Goal: Information Seeking & Learning: Learn about a topic

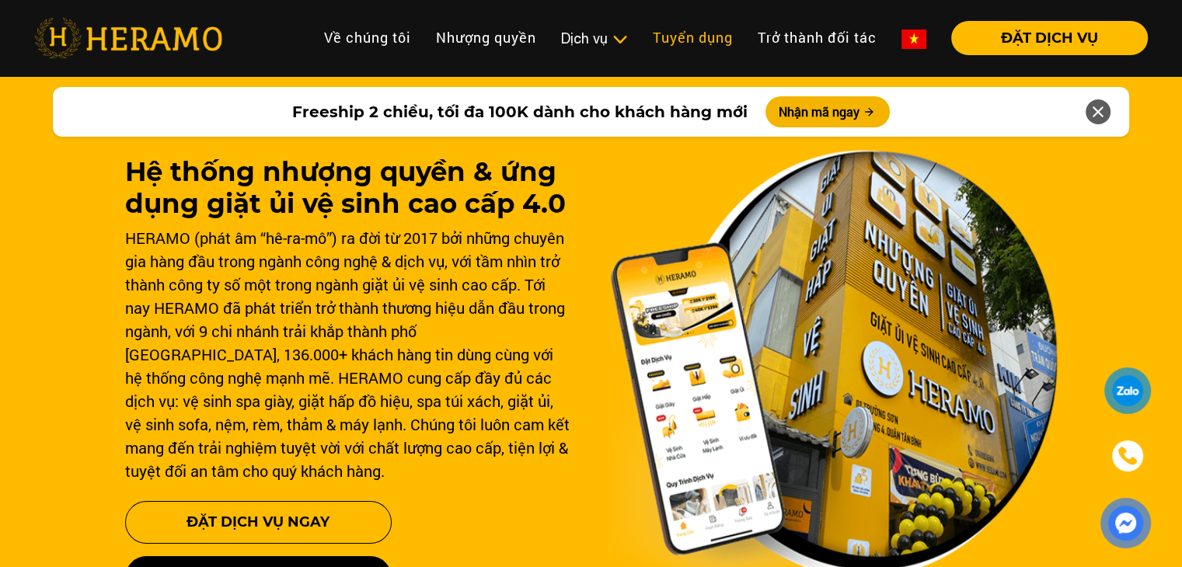
click at [668, 35] on link "Tuyển dụng" at bounding box center [692, 37] width 105 height 33
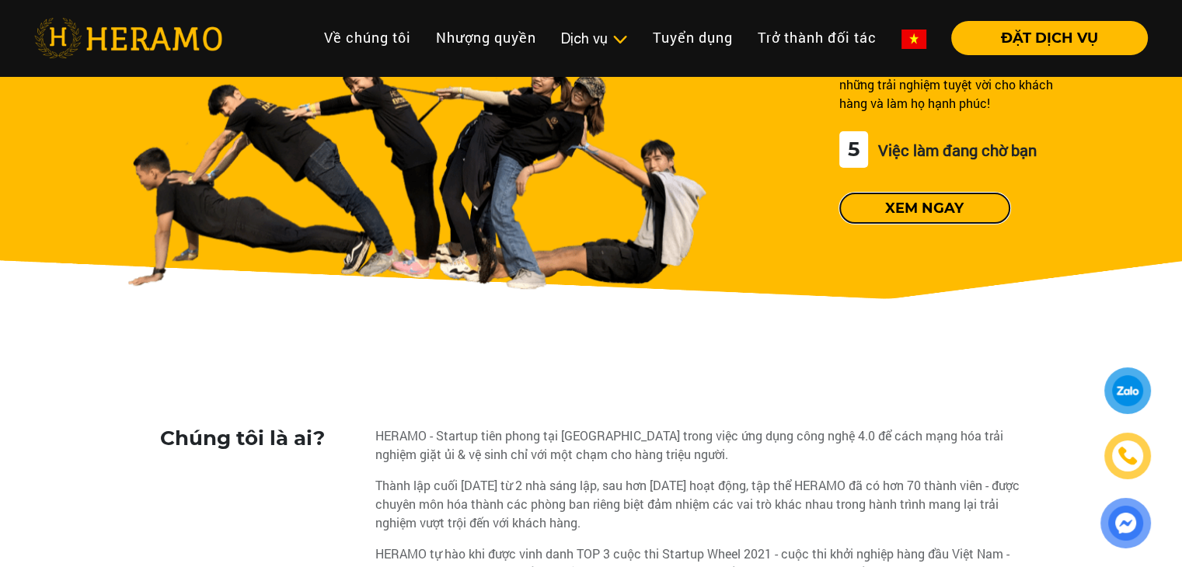
click at [944, 204] on button "Xem ngay" at bounding box center [924, 208] width 171 height 31
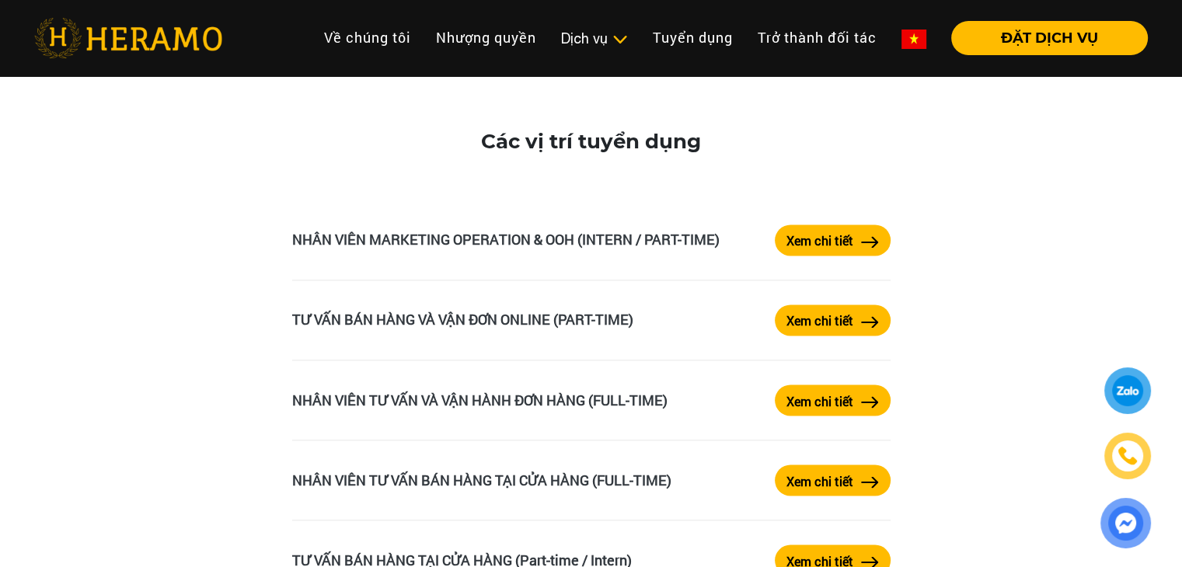
scroll to position [2563, 0]
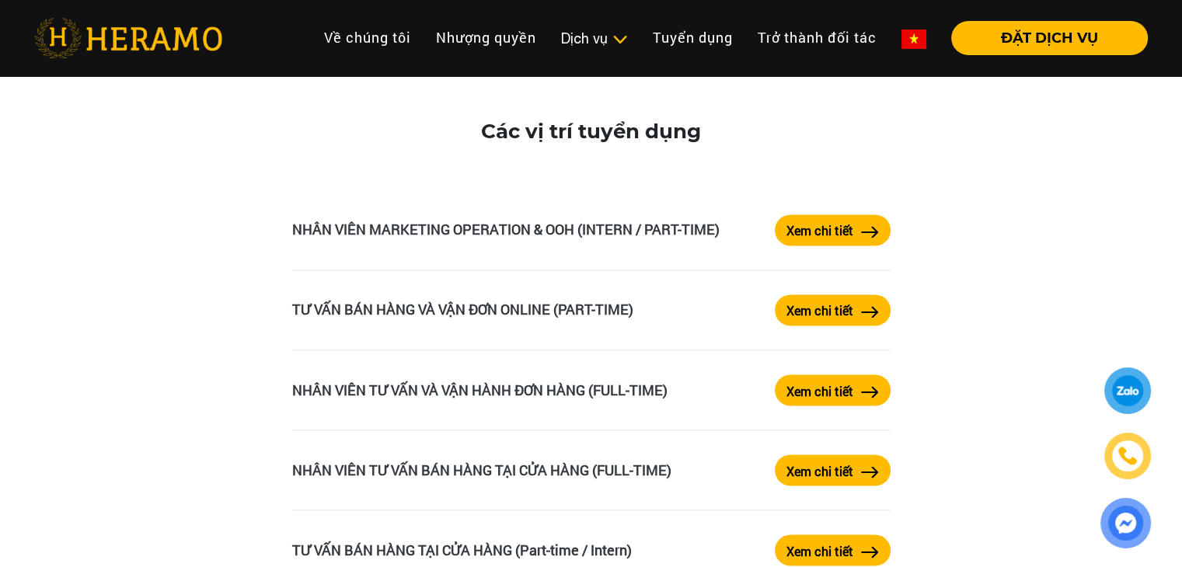
click at [834, 231] on label "Xem chi tiết" at bounding box center [819, 230] width 67 height 19
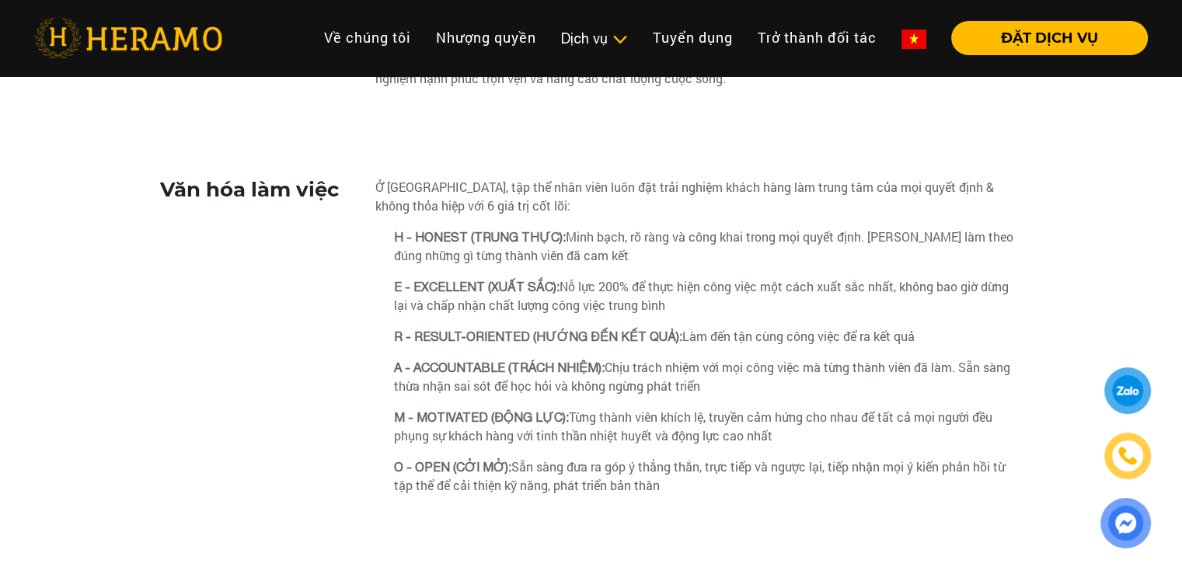
scroll to position [1243, 0]
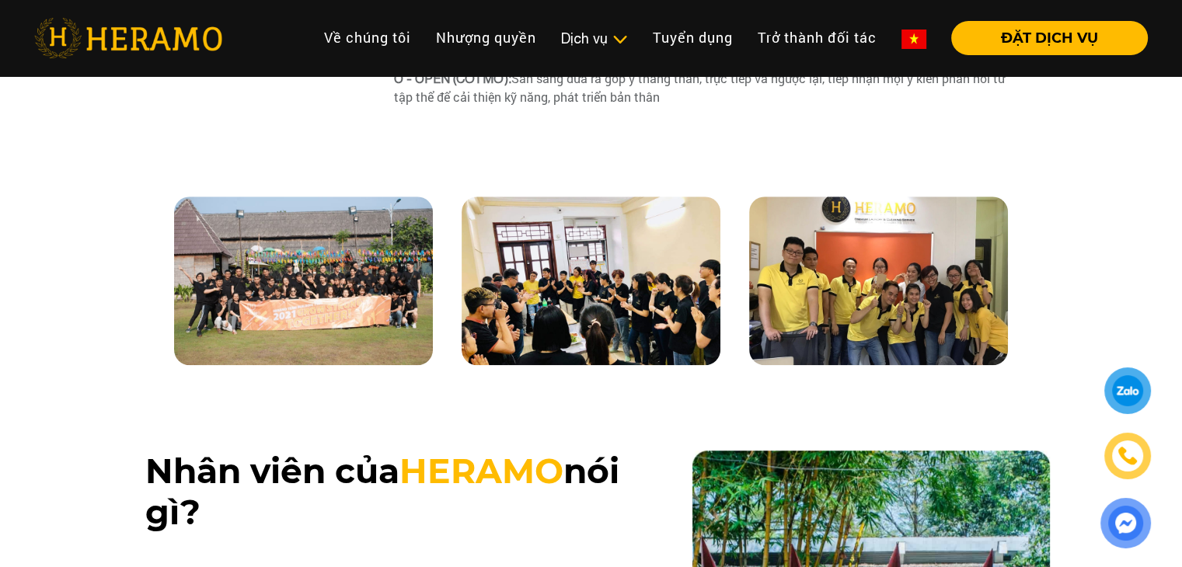
click at [914, 280] on img at bounding box center [878, 281] width 259 height 169
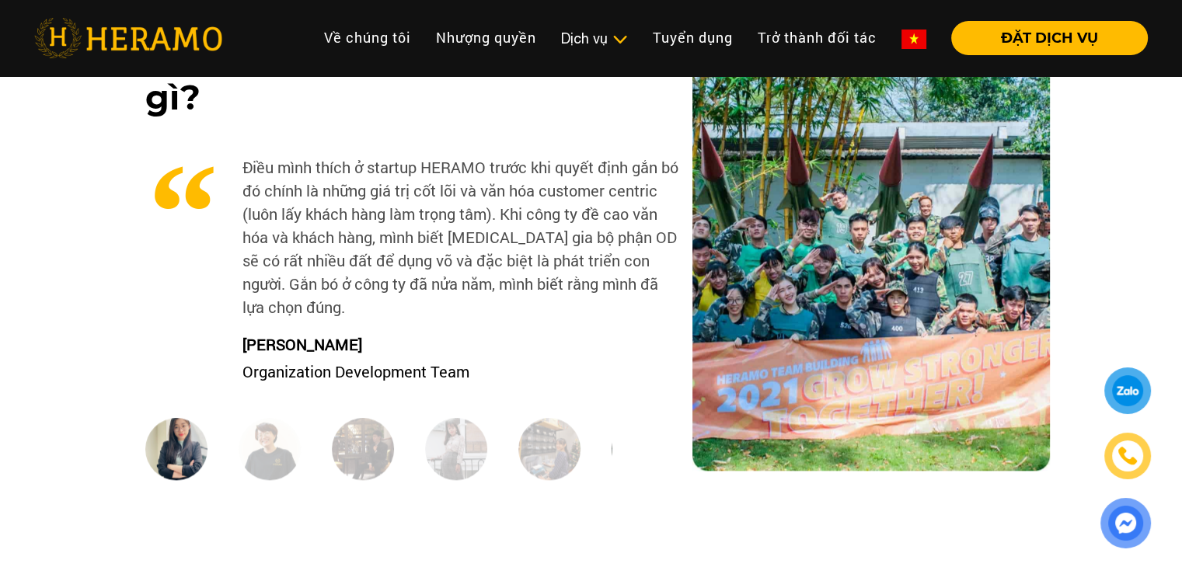
scroll to position [1632, 0]
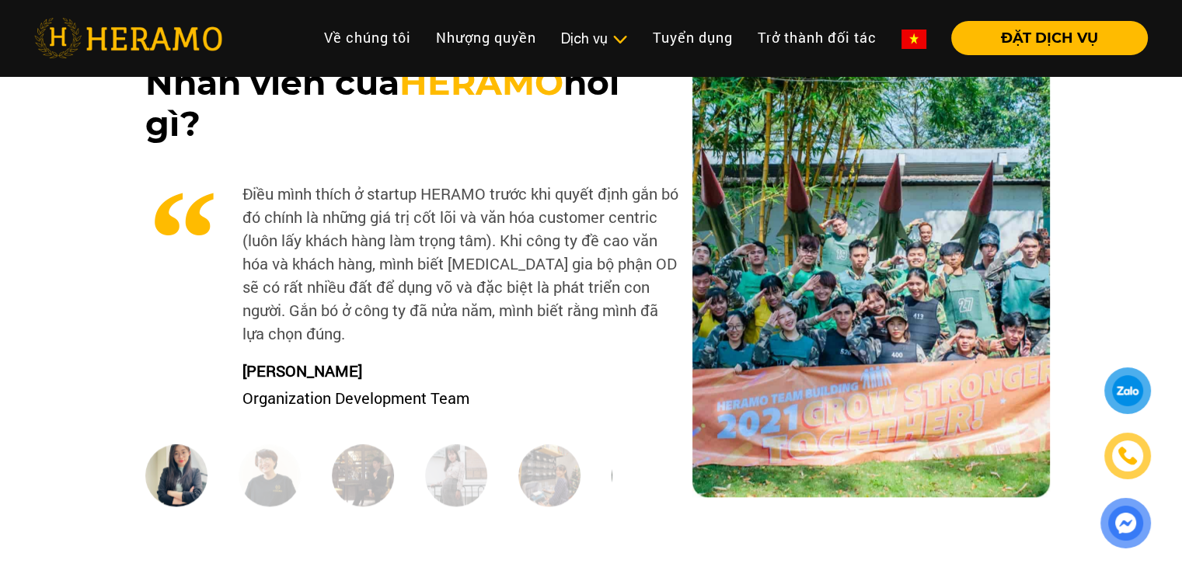
click at [269, 479] on img at bounding box center [270, 475] width 62 height 62
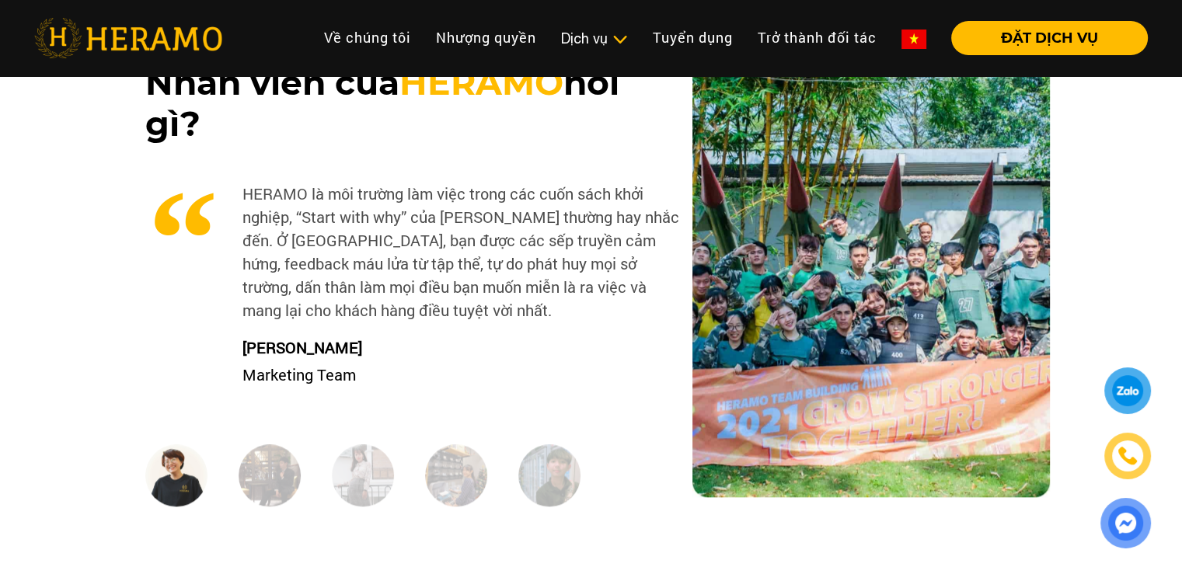
click at [262, 466] on img at bounding box center [270, 475] width 62 height 62
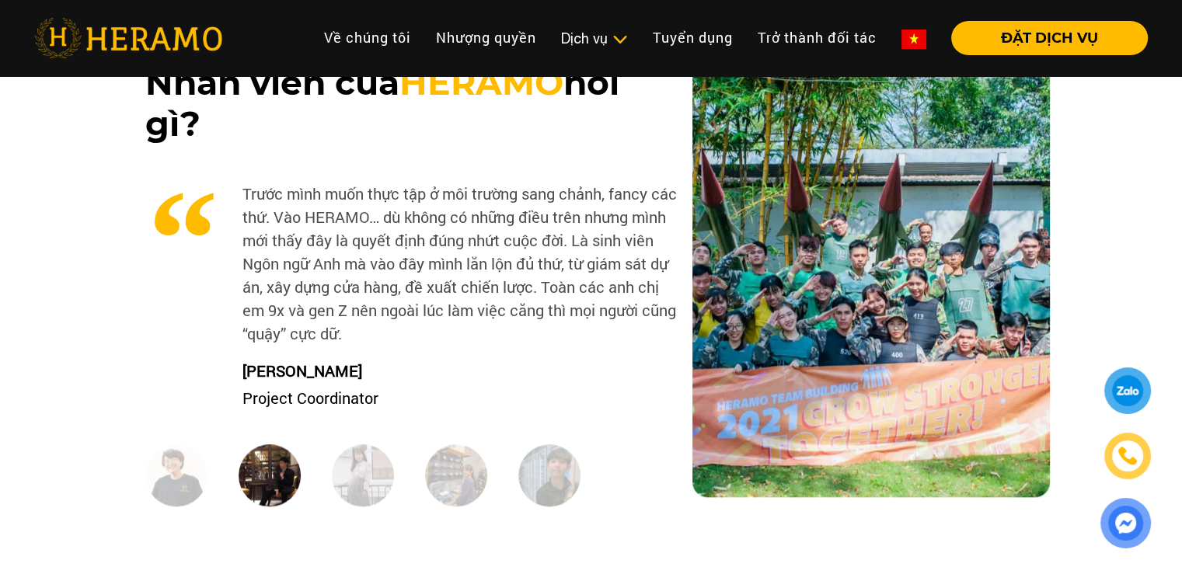
click at [351, 465] on img at bounding box center [363, 475] width 62 height 62
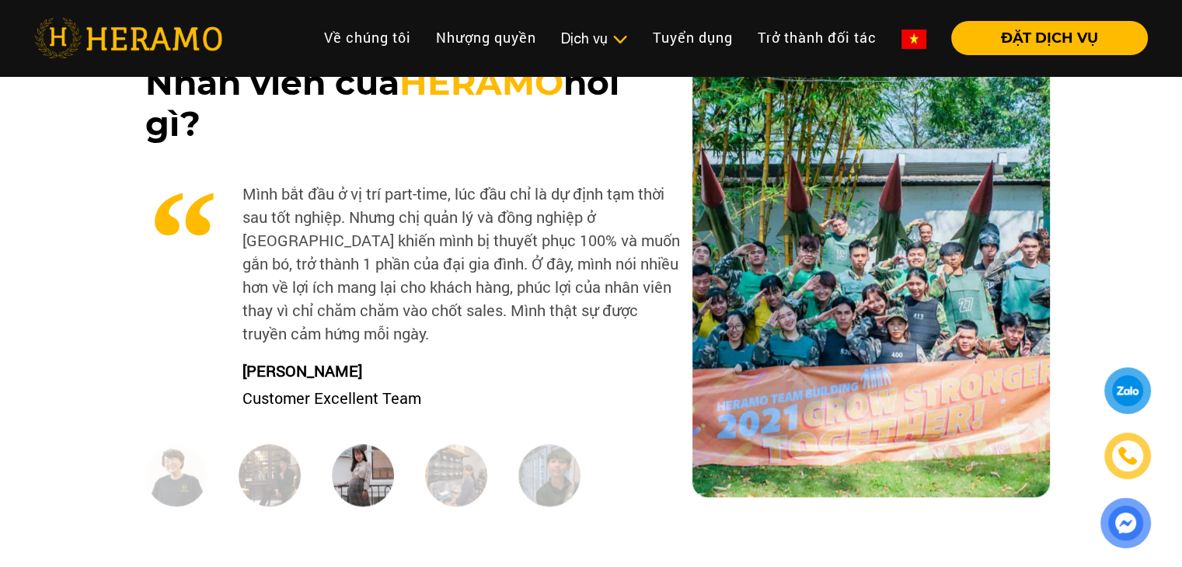
click at [437, 468] on img at bounding box center [456, 475] width 62 height 62
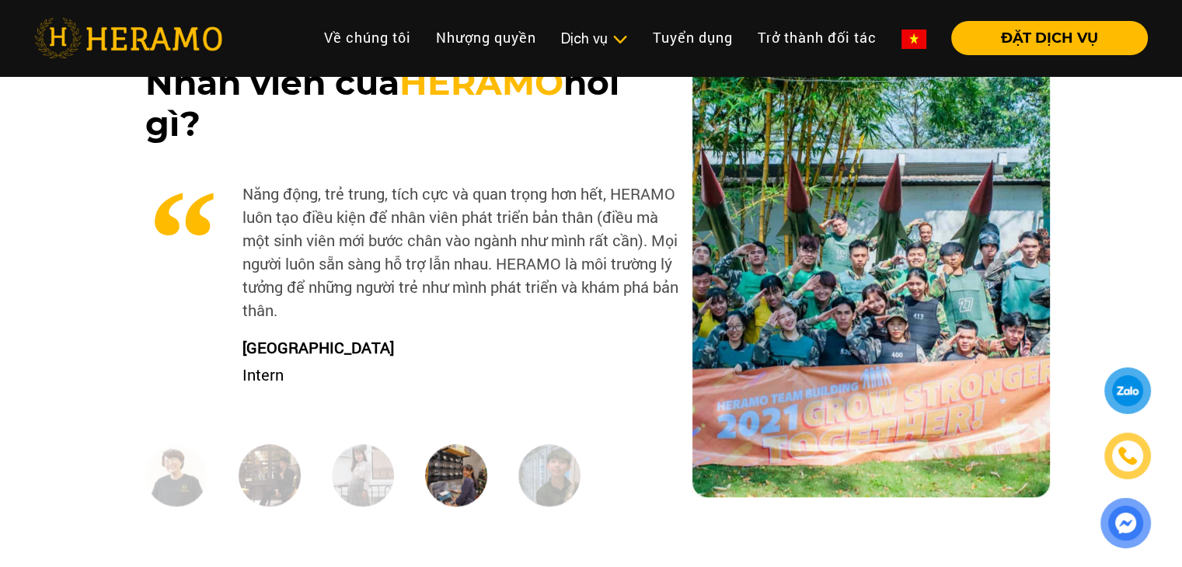
click at [553, 470] on img at bounding box center [549, 475] width 62 height 62
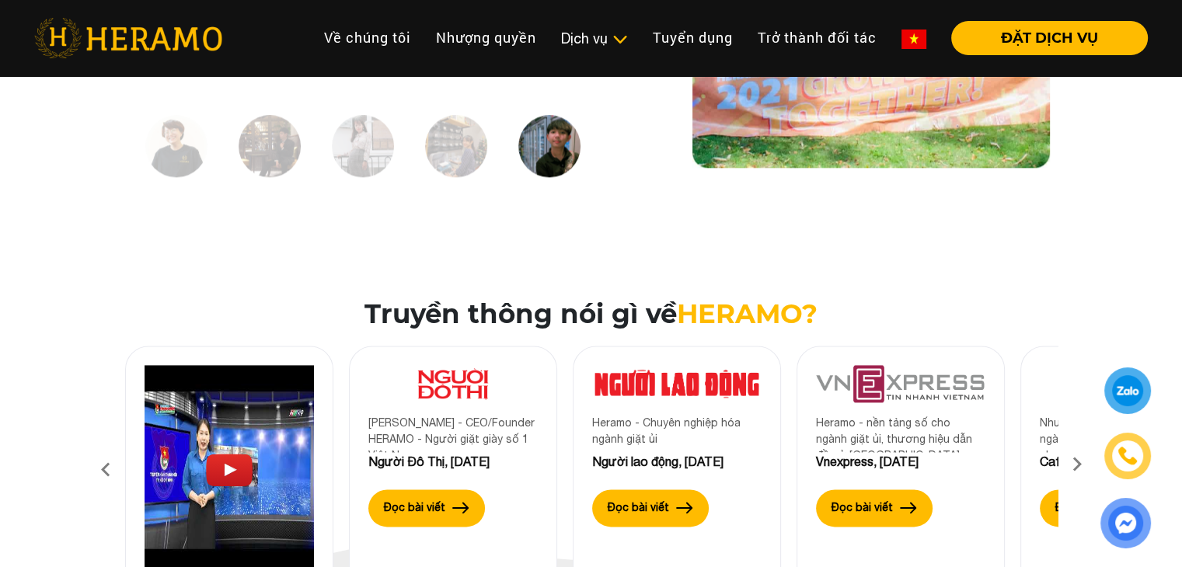
scroll to position [2175, 0]
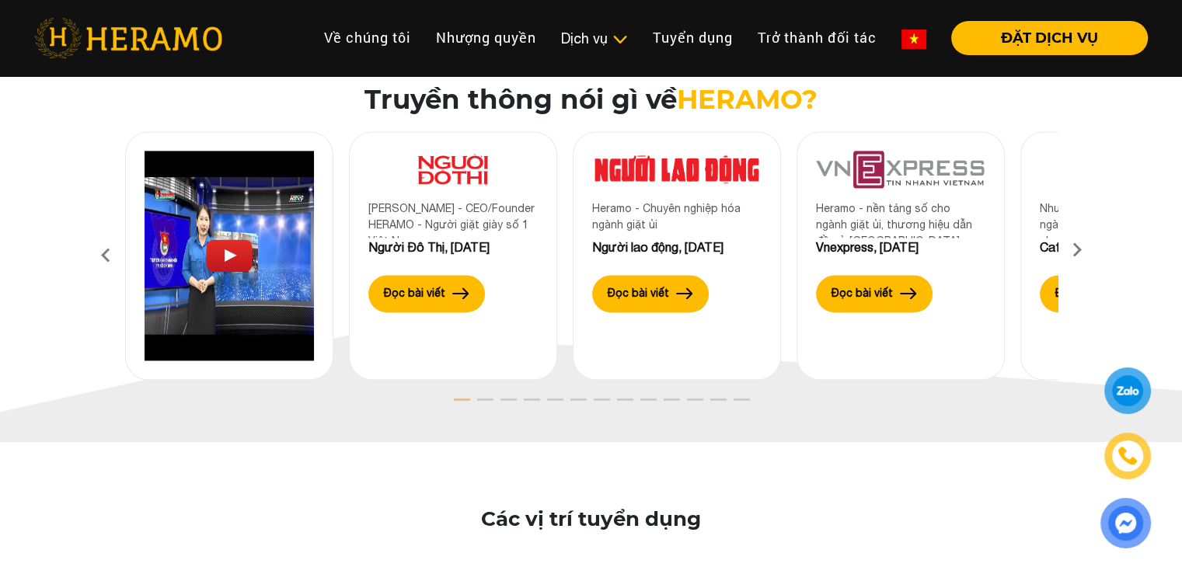
click at [1078, 250] on icon at bounding box center [1077, 255] width 28 height 10
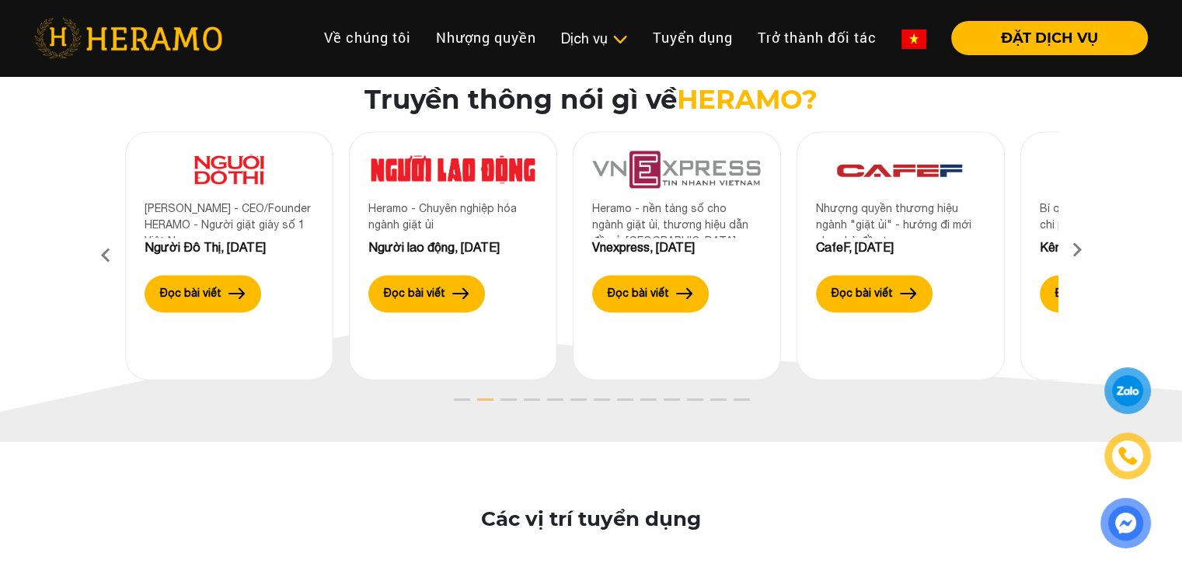
click at [1077, 250] on icon at bounding box center [1077, 255] width 28 height 10
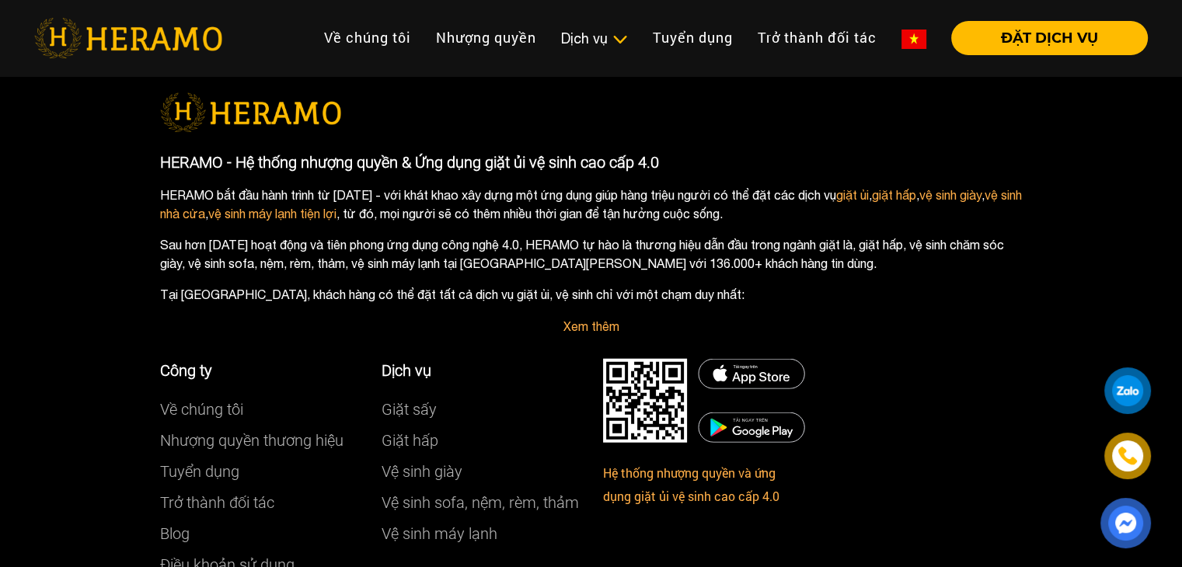
scroll to position [3924, 0]
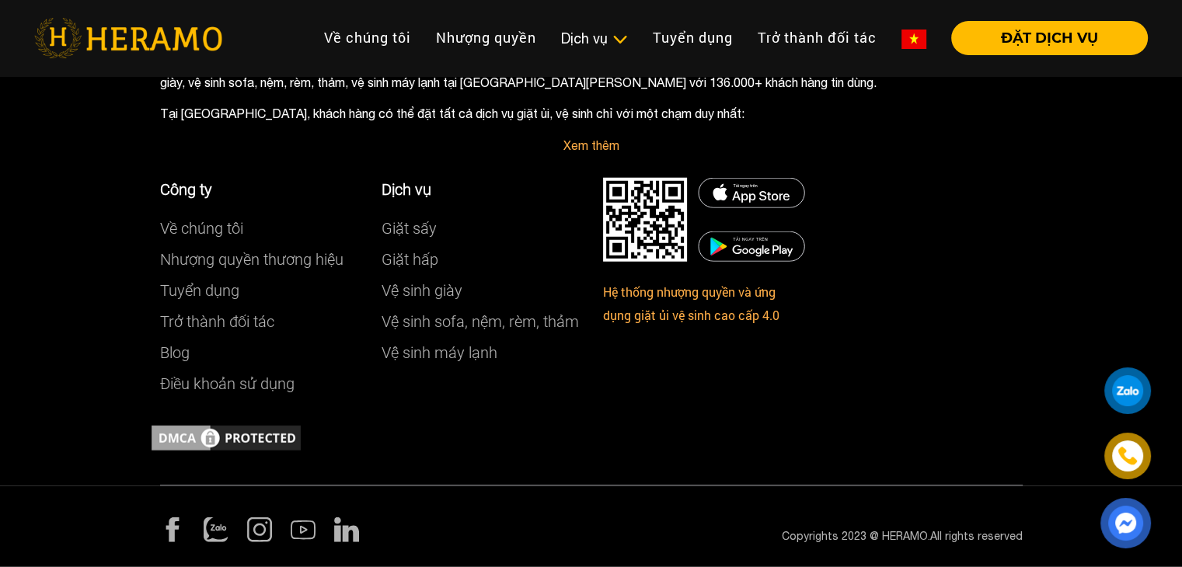
click at [272, 528] on ul "Facebook Zalo Instagram Youtube LinkedIn" at bounding box center [370, 529] width 420 height 25
click at [252, 530] on img at bounding box center [259, 529] width 25 height 25
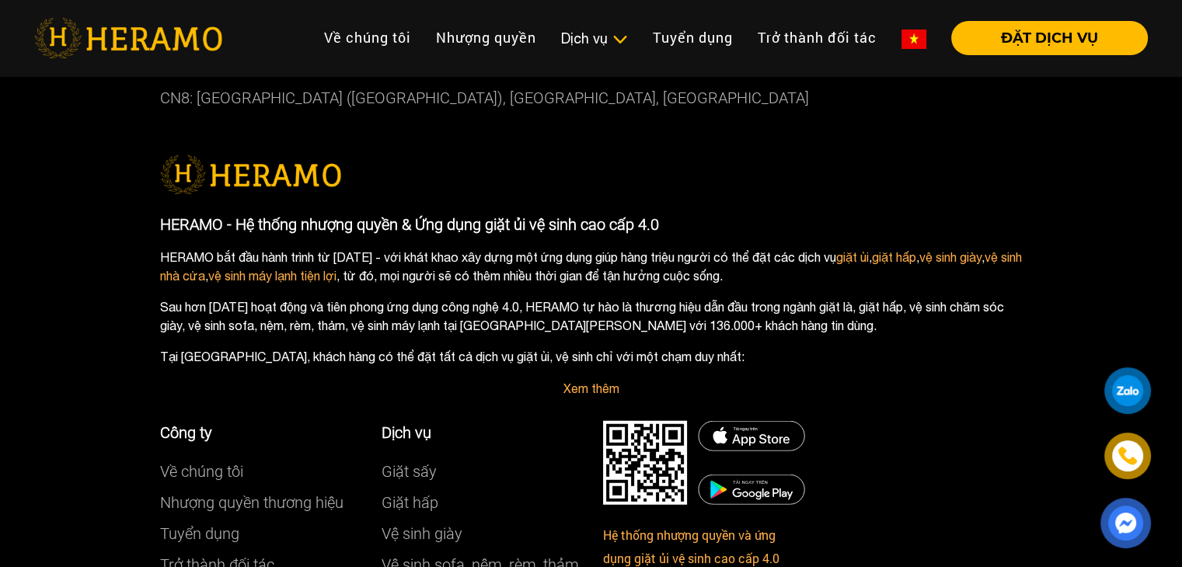
scroll to position [3682, 0]
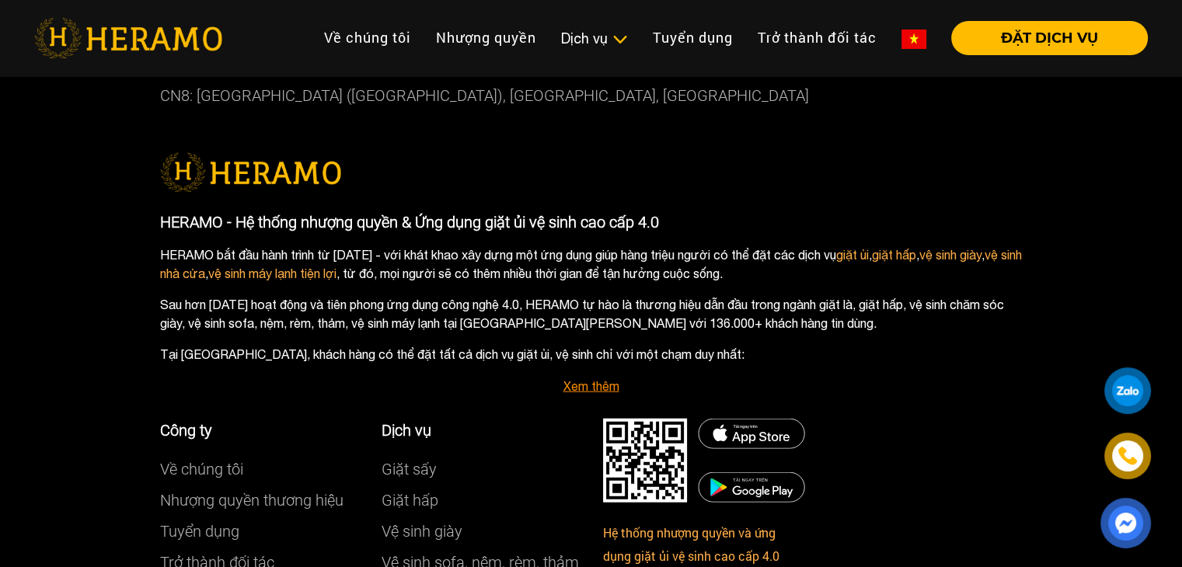
click at [602, 385] on link "Xem thêm" at bounding box center [591, 386] width 56 height 14
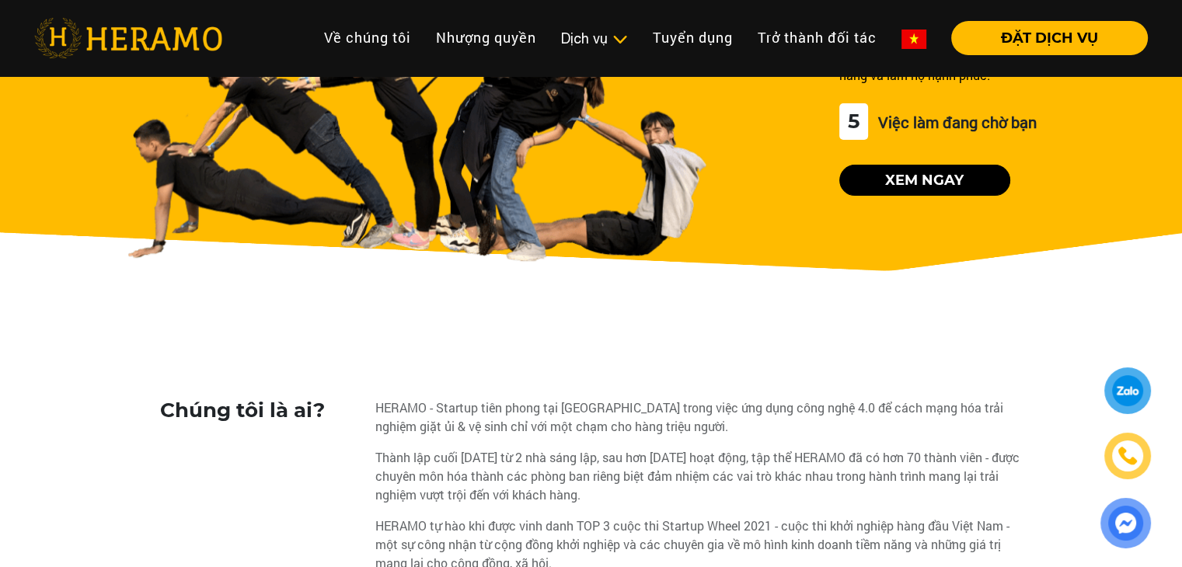
scroll to position [0, 0]
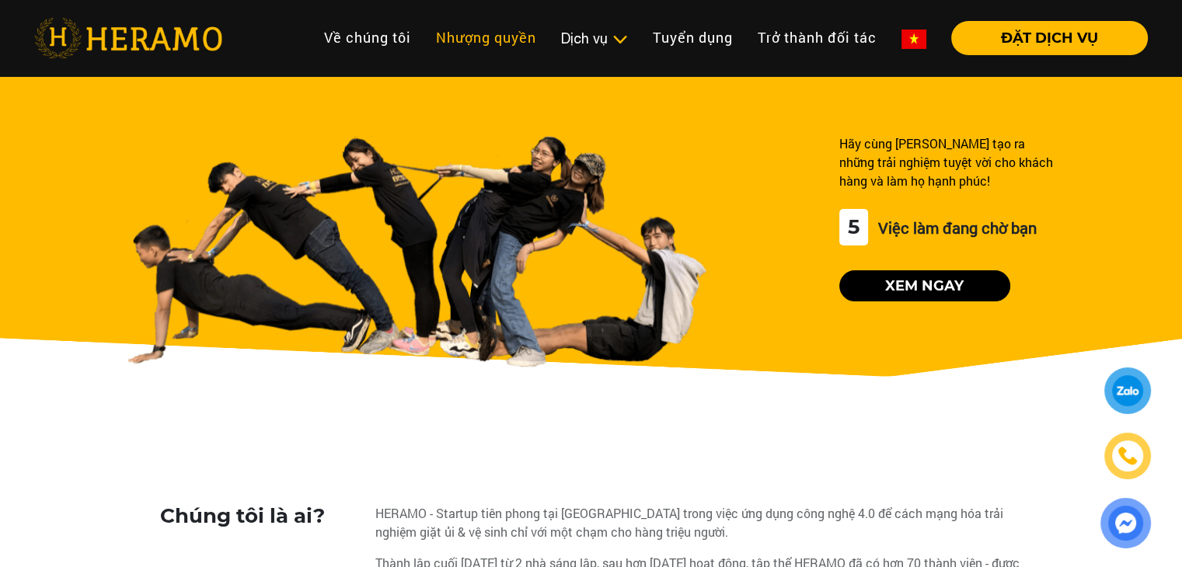
click at [438, 27] on link "Nhượng quyền" at bounding box center [485, 37] width 125 height 33
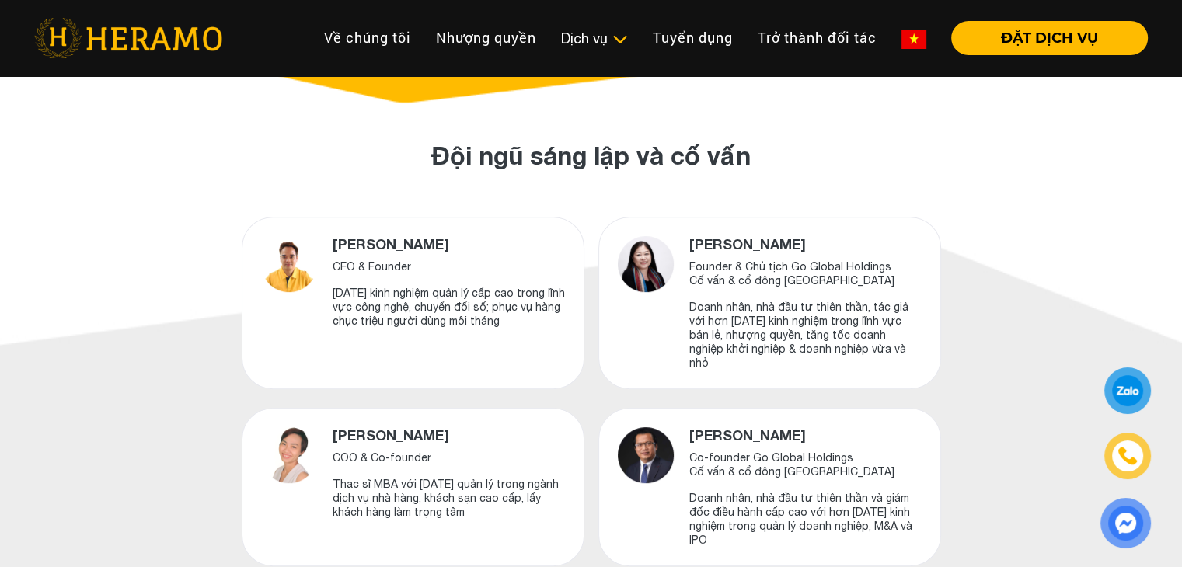
scroll to position [538, 0]
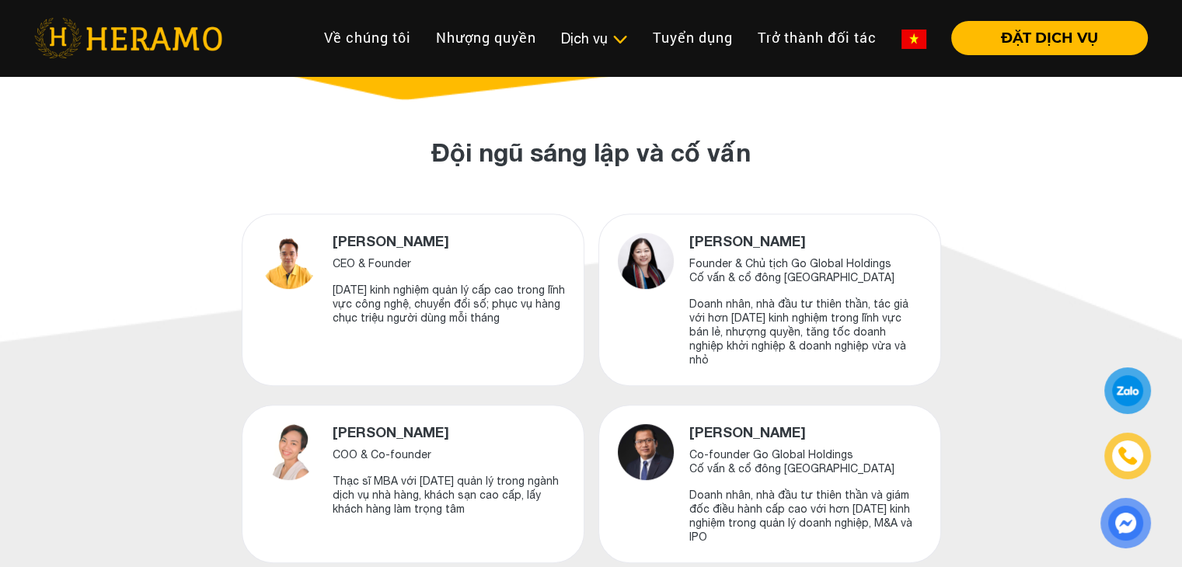
click at [71, 287] on div "Đội ngũ sáng lập và cố vấn [PERSON_NAME] CEO & Founder [DATE] kinh nghiệm quản …" at bounding box center [591, 348] width 1182 height 497
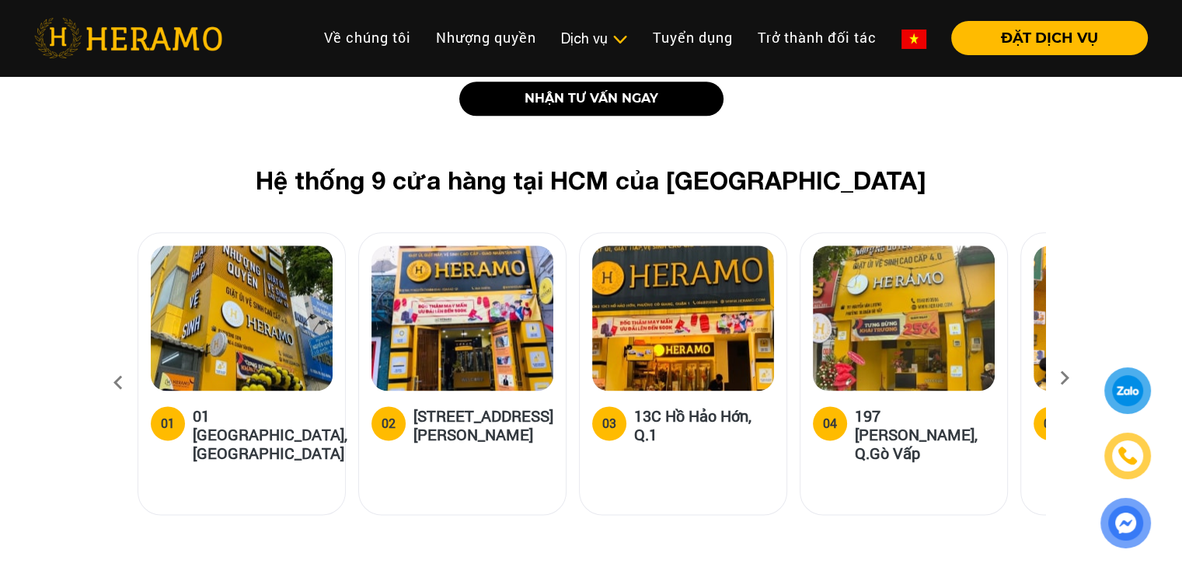
scroll to position [1955, 0]
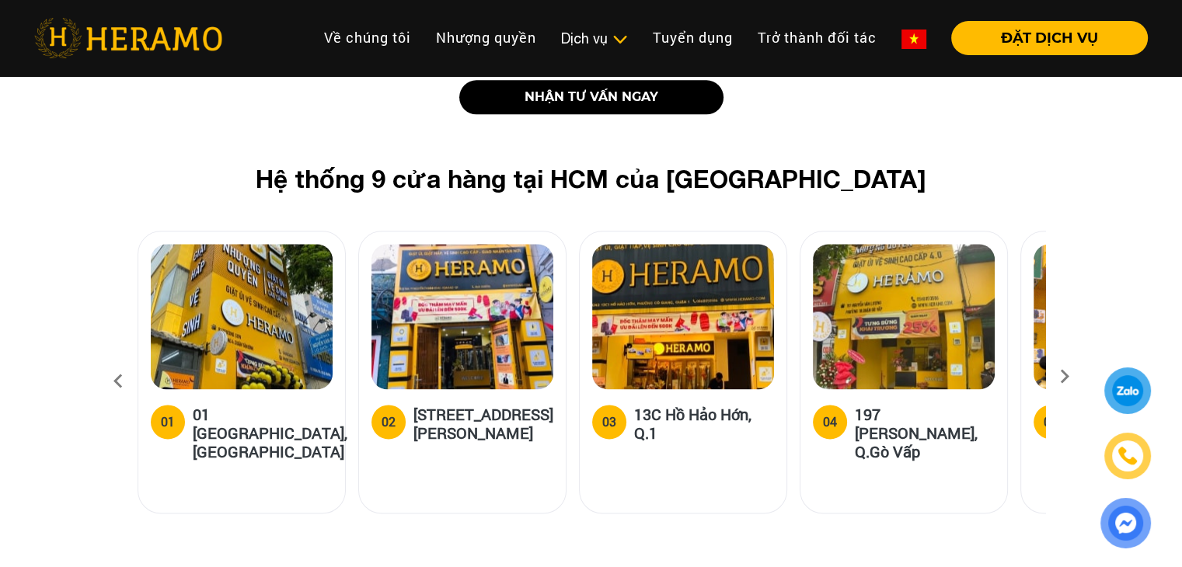
click at [1058, 377] on icon at bounding box center [1064, 382] width 28 height 10
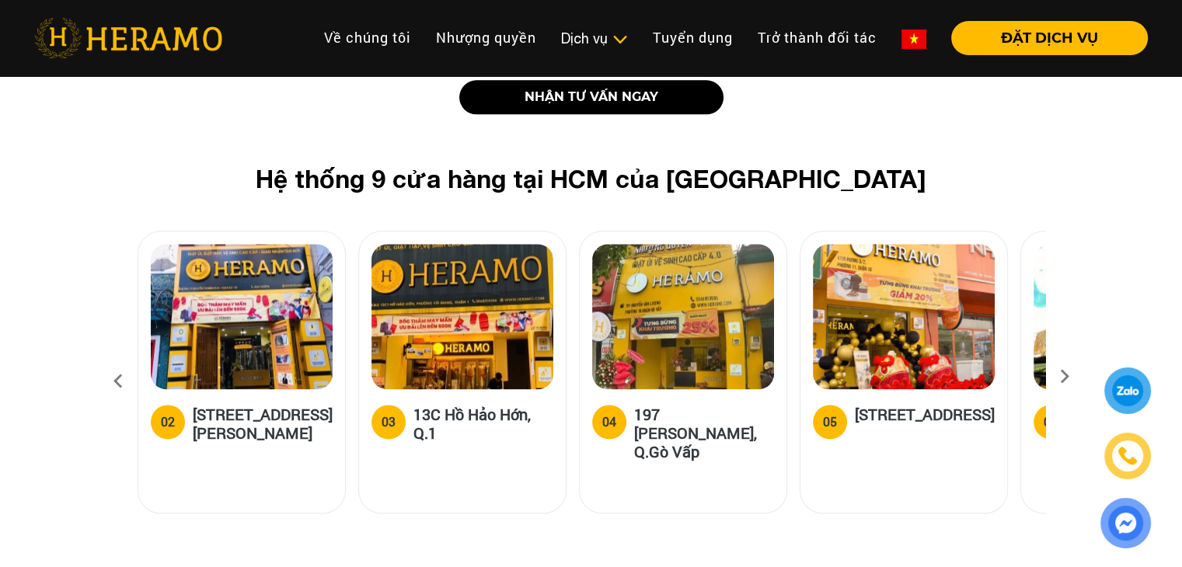
click at [1058, 377] on icon at bounding box center [1064, 382] width 28 height 10
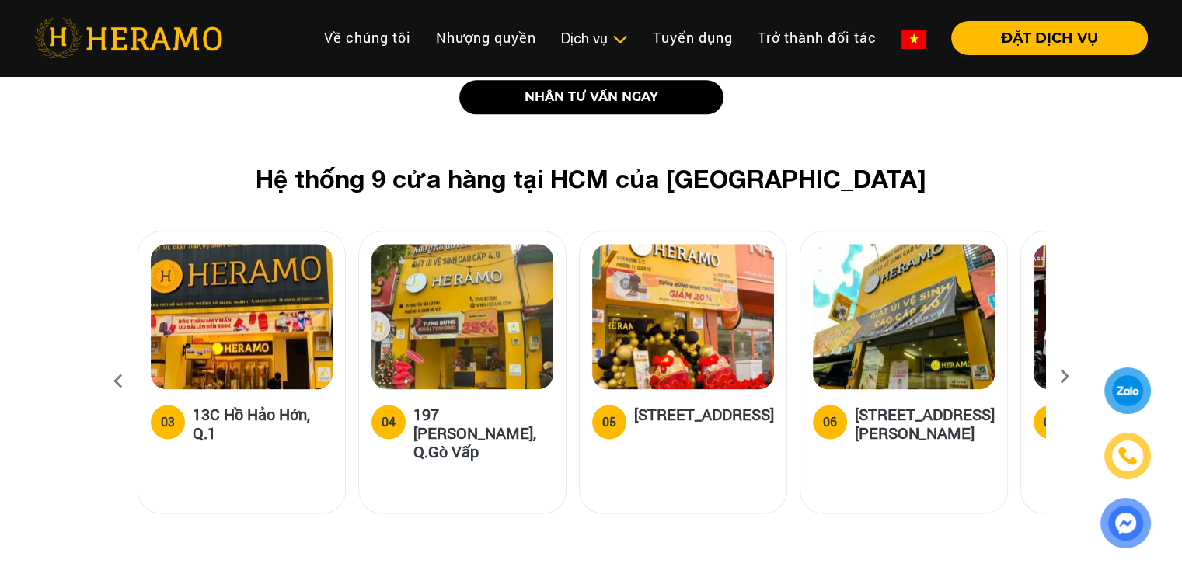
click at [1058, 377] on icon at bounding box center [1064, 382] width 28 height 10
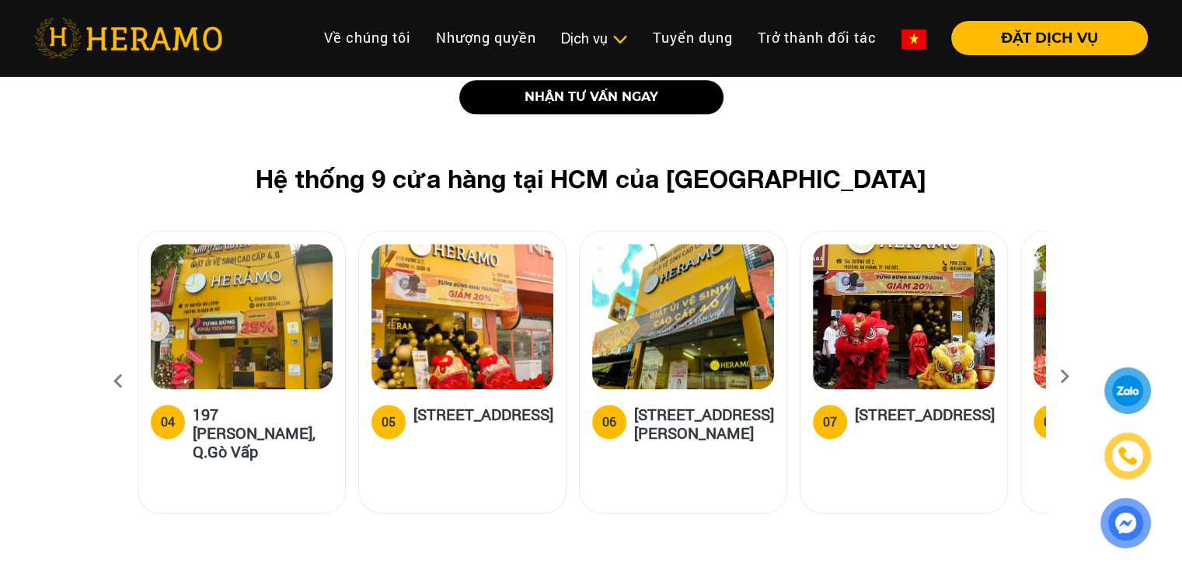
click at [1058, 377] on icon at bounding box center [1064, 382] width 28 height 10
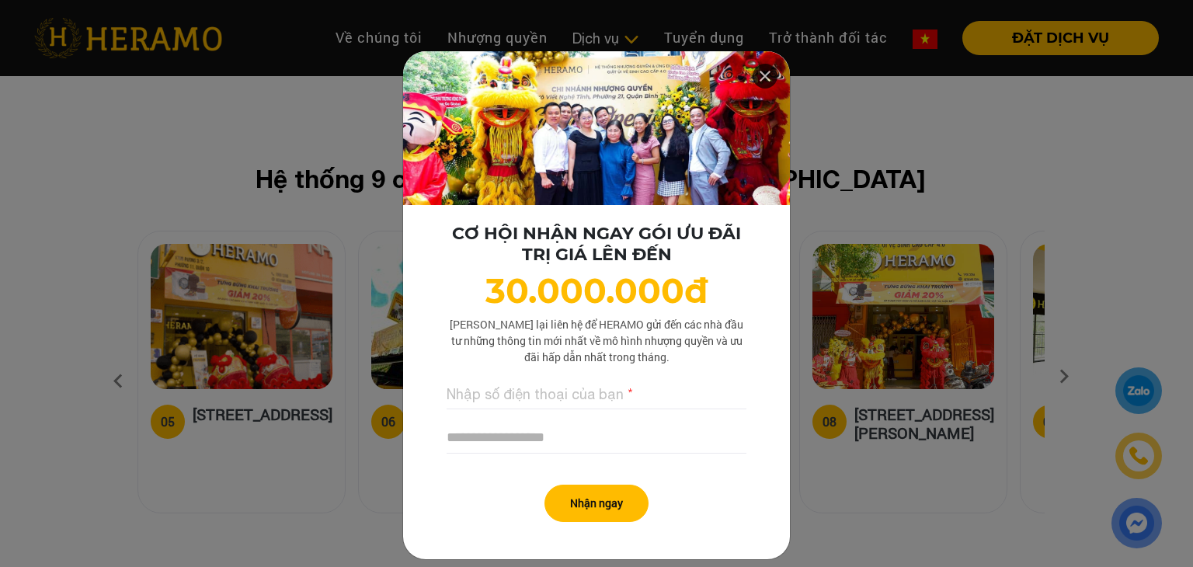
click at [1058, 346] on div "CƠ HỘI NHẬN NGAY GÓI ƯU ĐÃI TRỊ GIÁ LÊN ĐẾN 30.000.000đ Lưu lại liên hệ để HERA…" at bounding box center [596, 283] width 1193 height 567
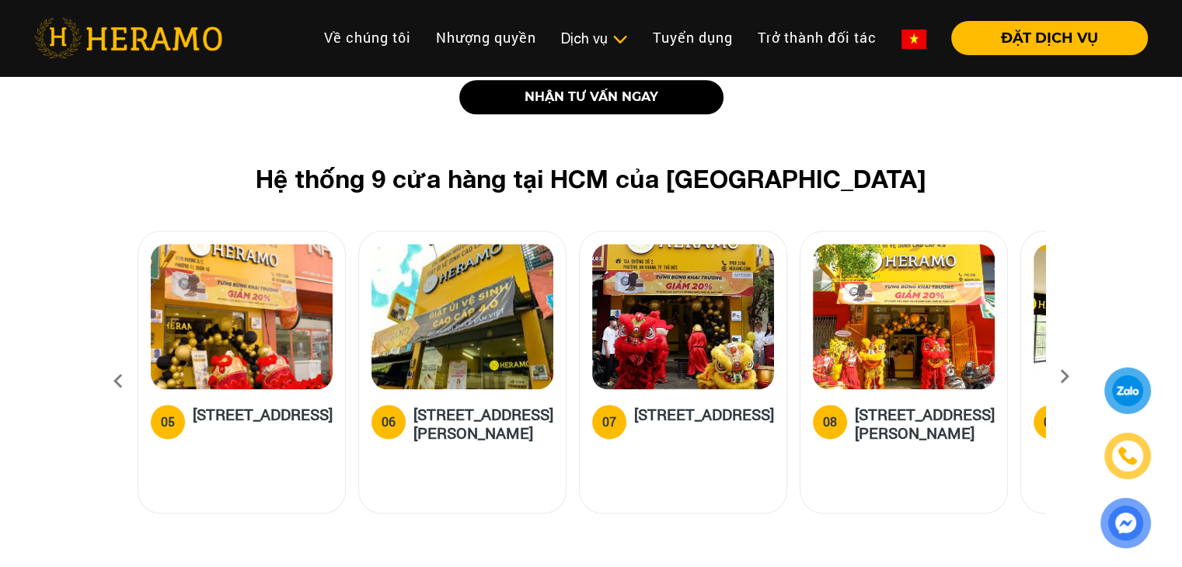
click at [1076, 377] on icon at bounding box center [1064, 382] width 28 height 10
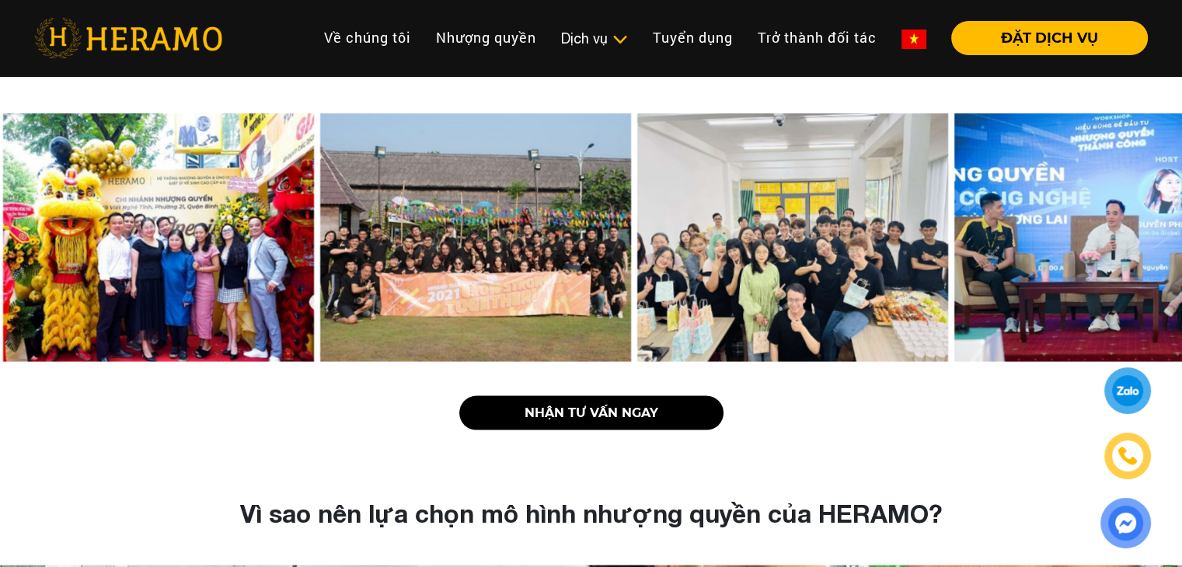
scroll to position [3000, 0]
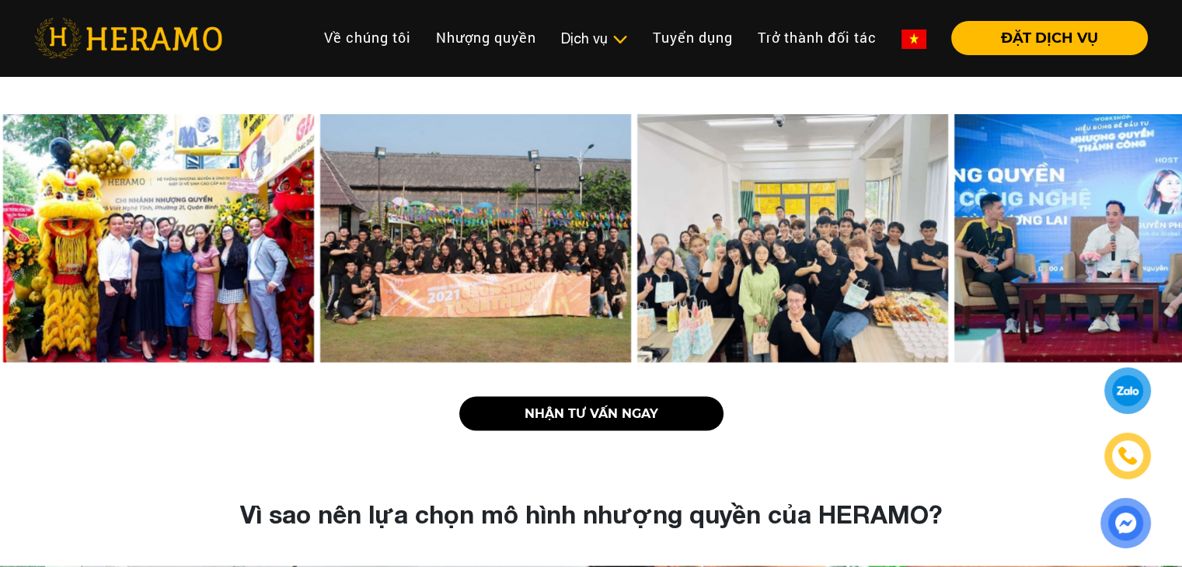
click at [853, 256] on img at bounding box center [792, 238] width 311 height 249
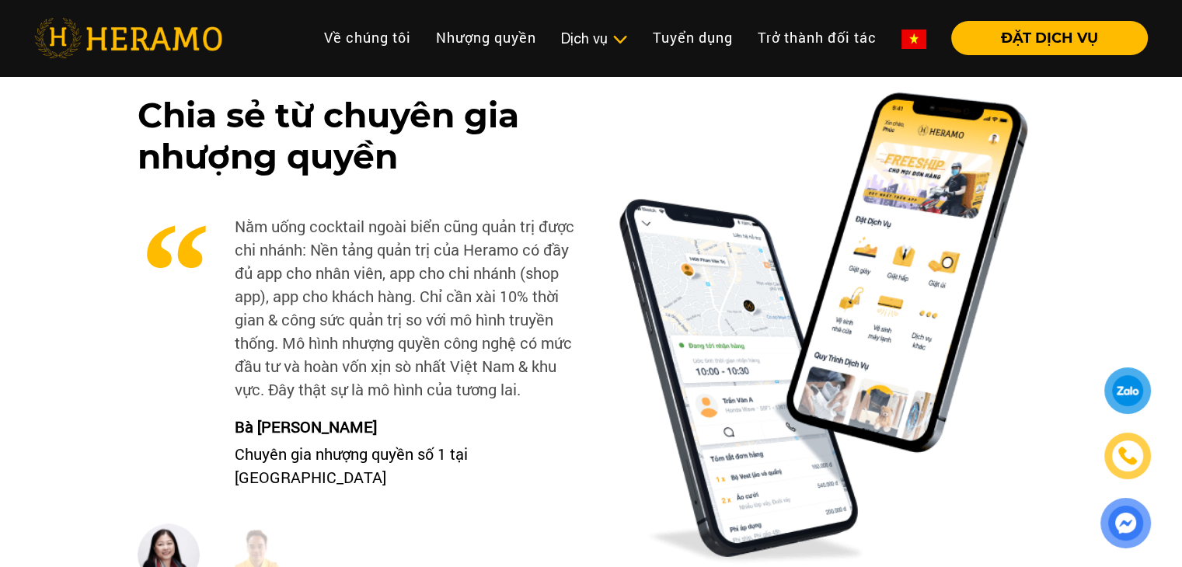
scroll to position [6679, 0]
click at [249, 524] on img at bounding box center [257, 555] width 62 height 62
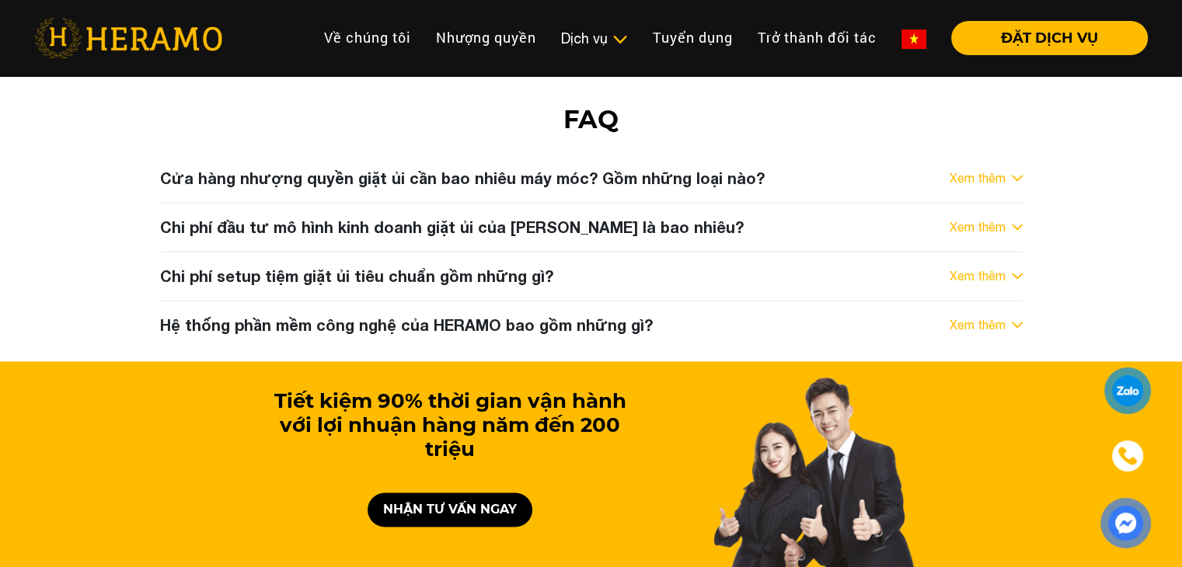
scroll to position [7942, 0]
